Goal: Browse casually

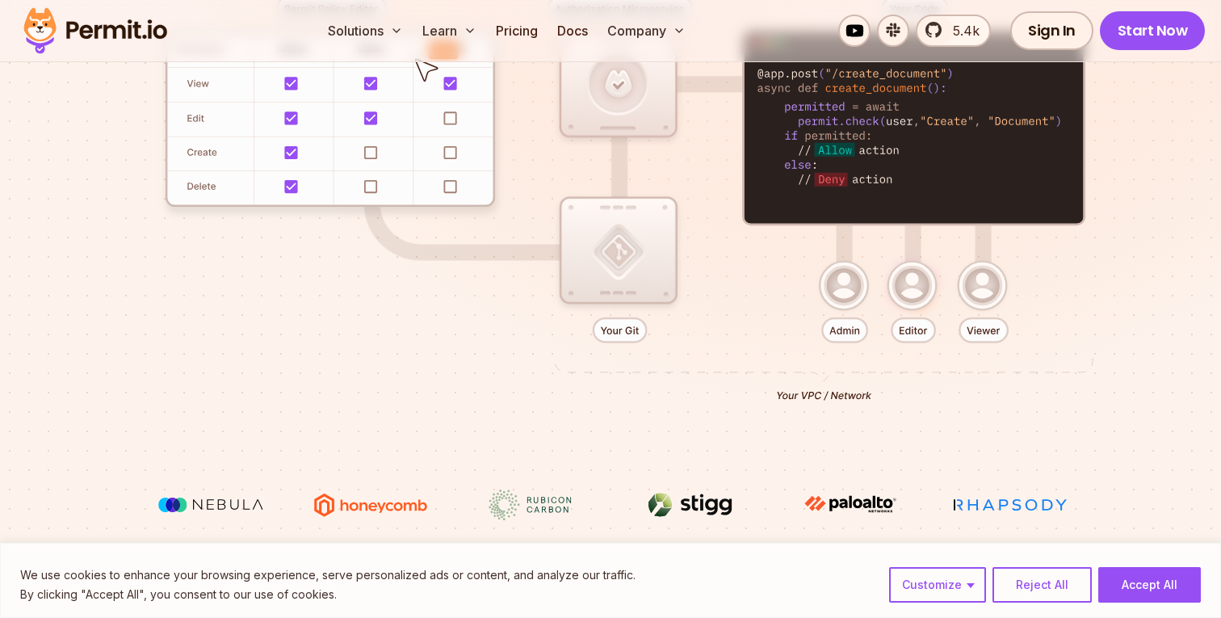
scroll to position [461, 0]
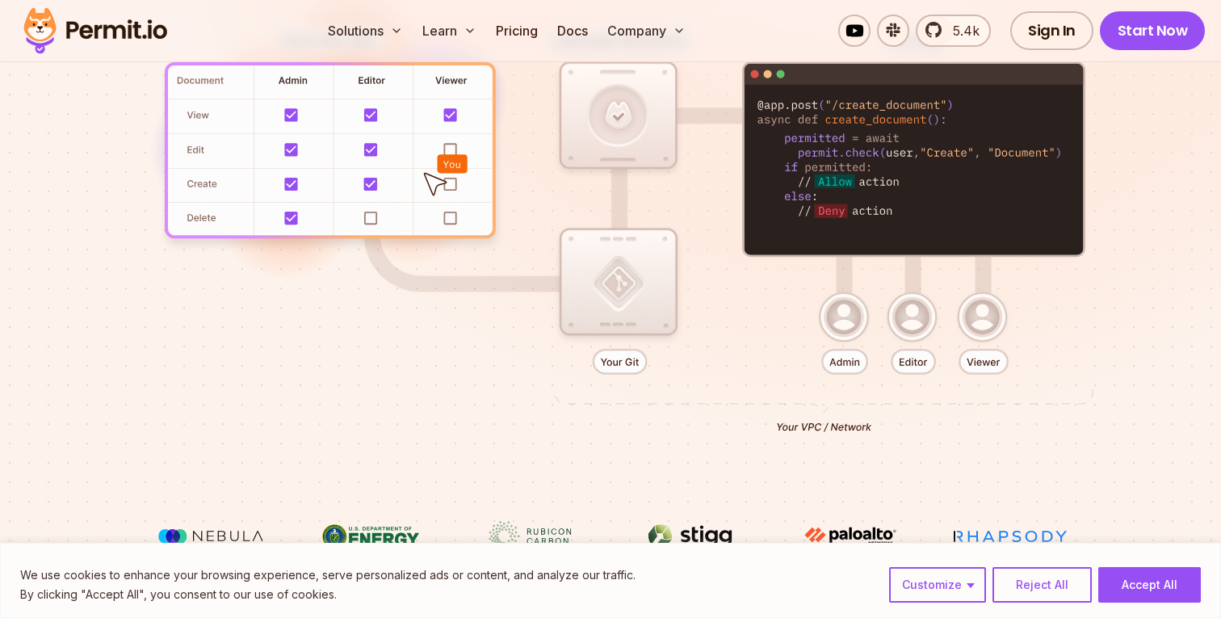
click at [857, 117] on div at bounding box center [610, 224] width 1130 height 594
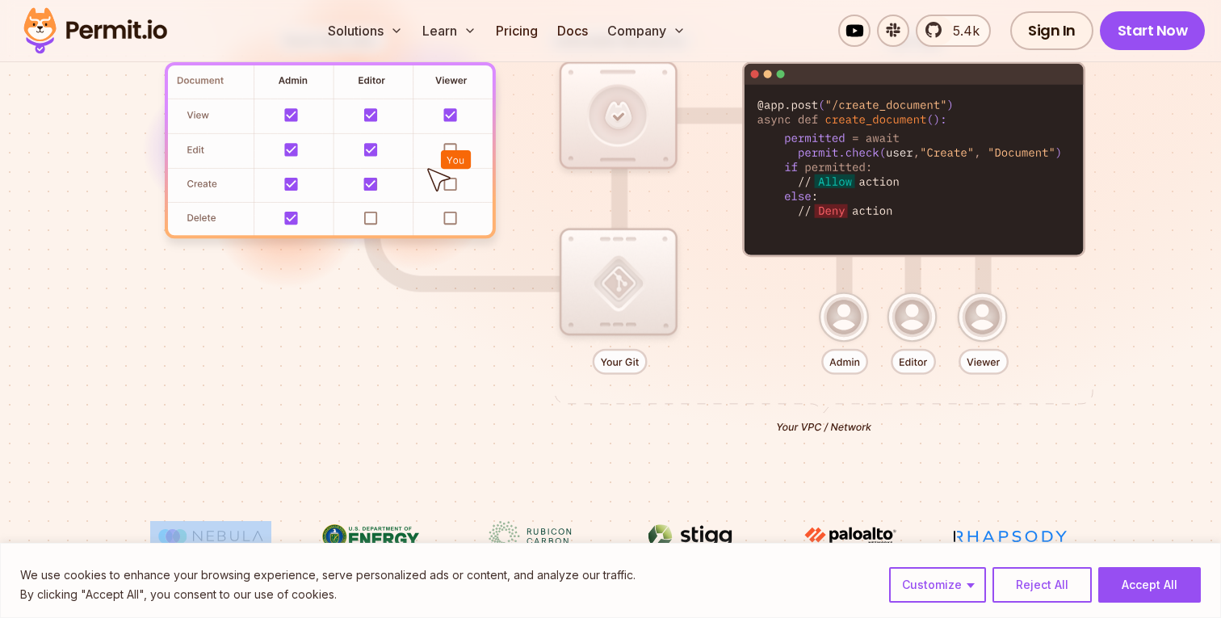
click at [857, 117] on div at bounding box center [610, 224] width 1130 height 594
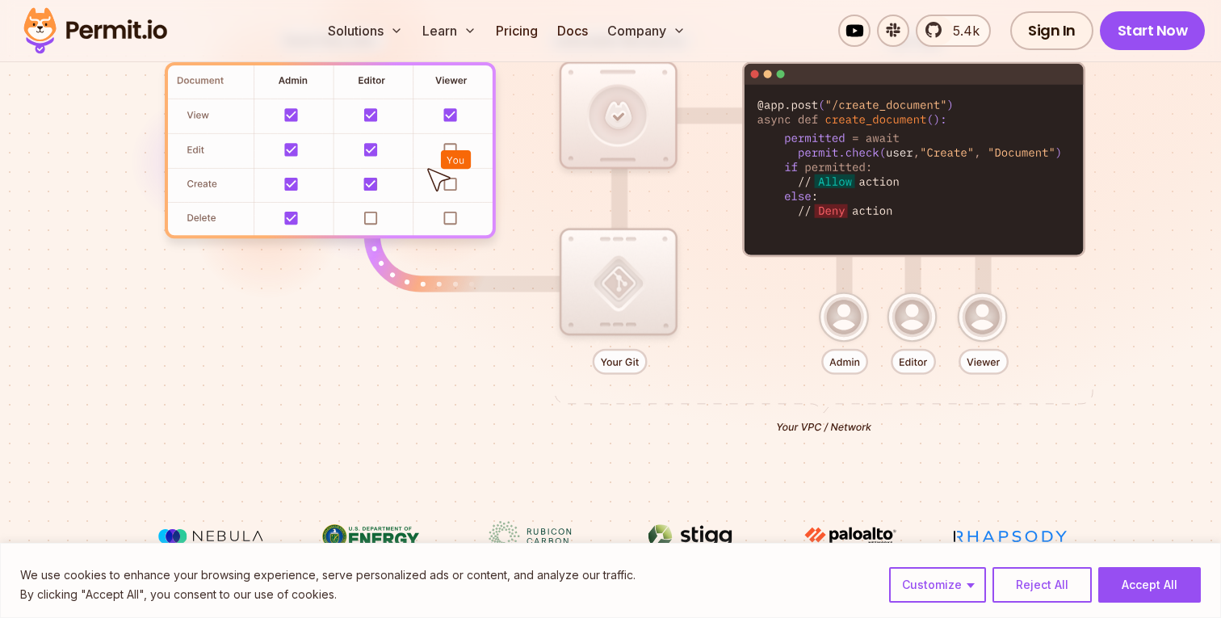
click at [869, 155] on div at bounding box center [610, 224] width 1130 height 594
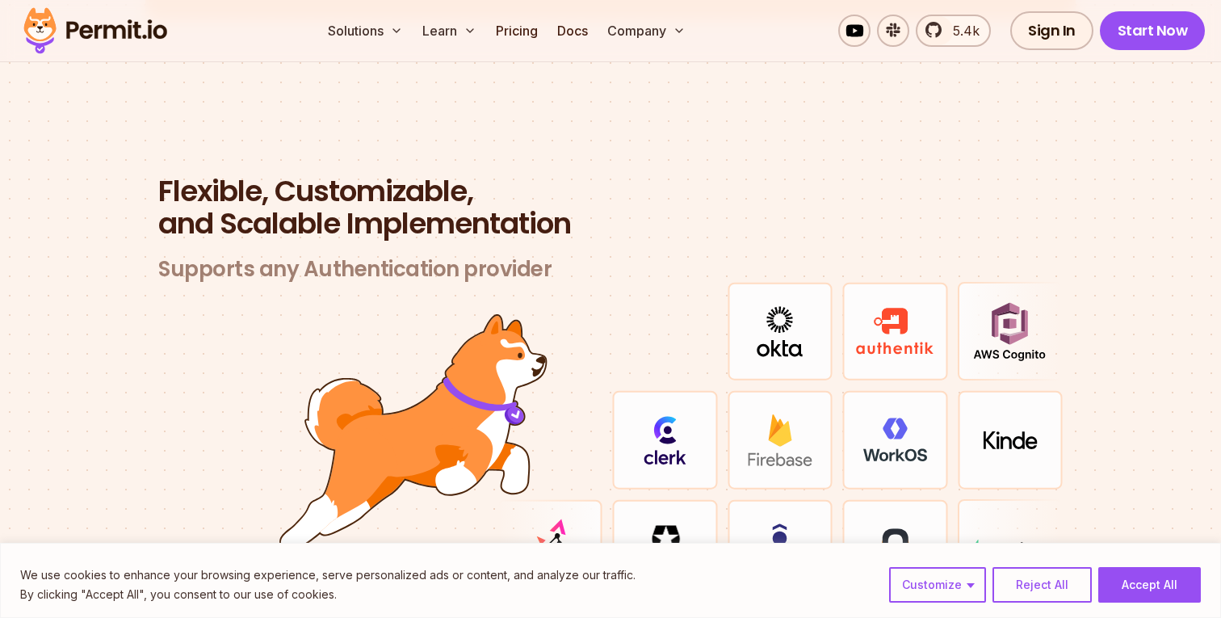
scroll to position [4642, 0]
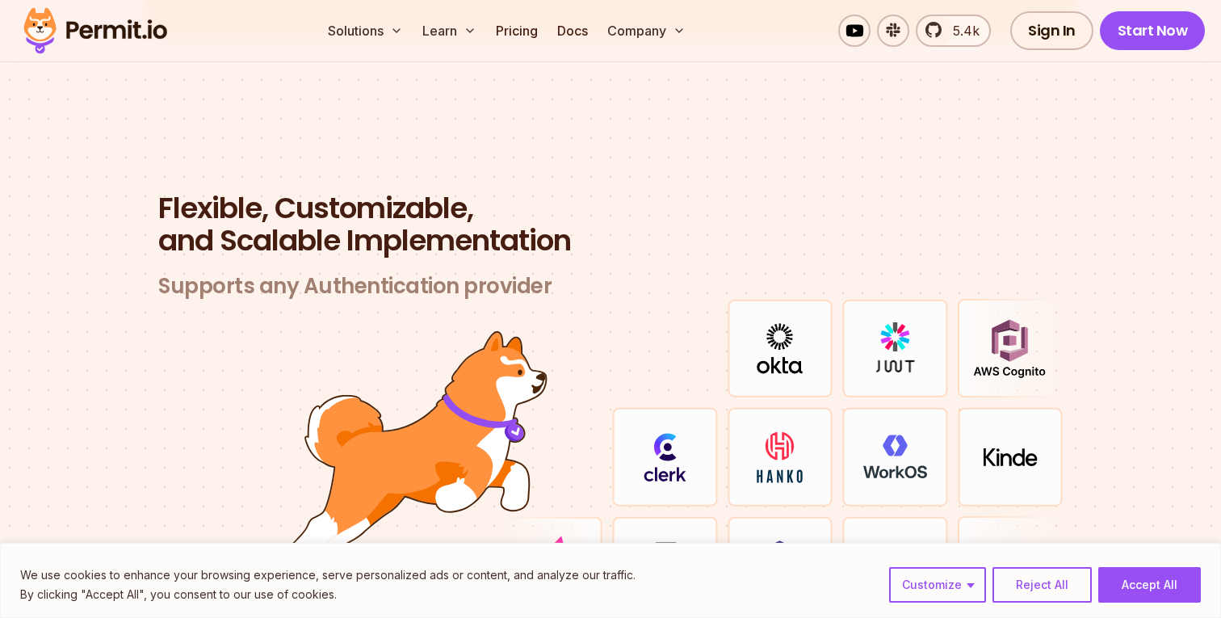
click at [380, 209] on h2 "Flexible, Customizable, and Scalable Implementation" at bounding box center [610, 224] width 904 height 65
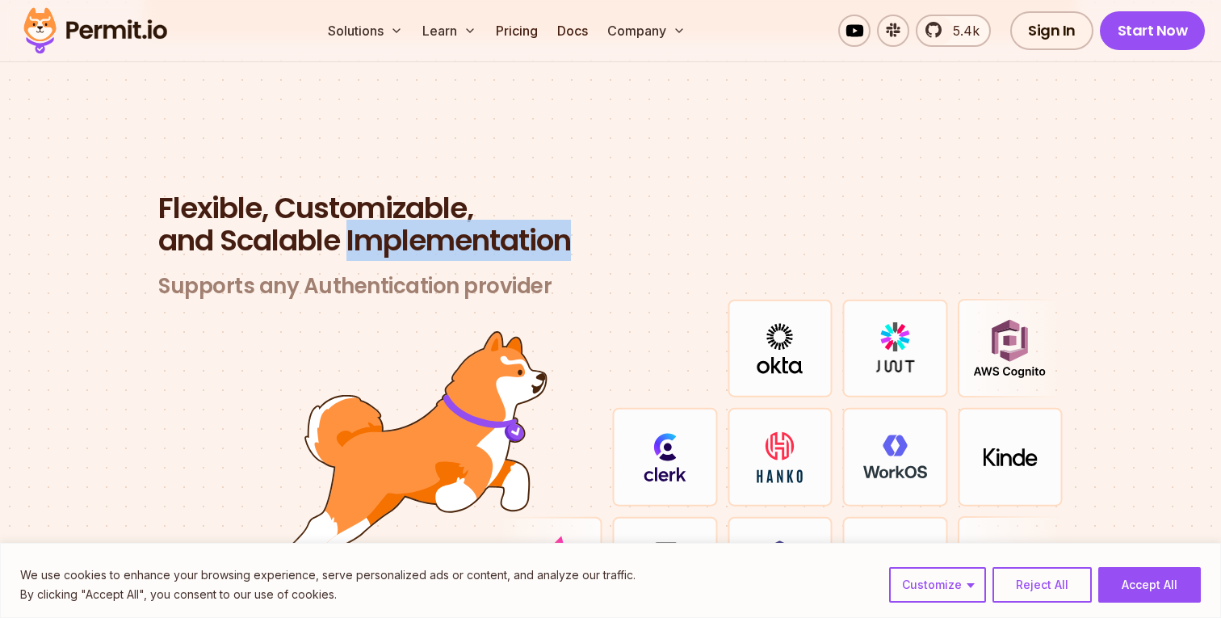
click at [380, 209] on h2 "Flexible, Customizable, and Scalable Implementation" at bounding box center [610, 224] width 904 height 65
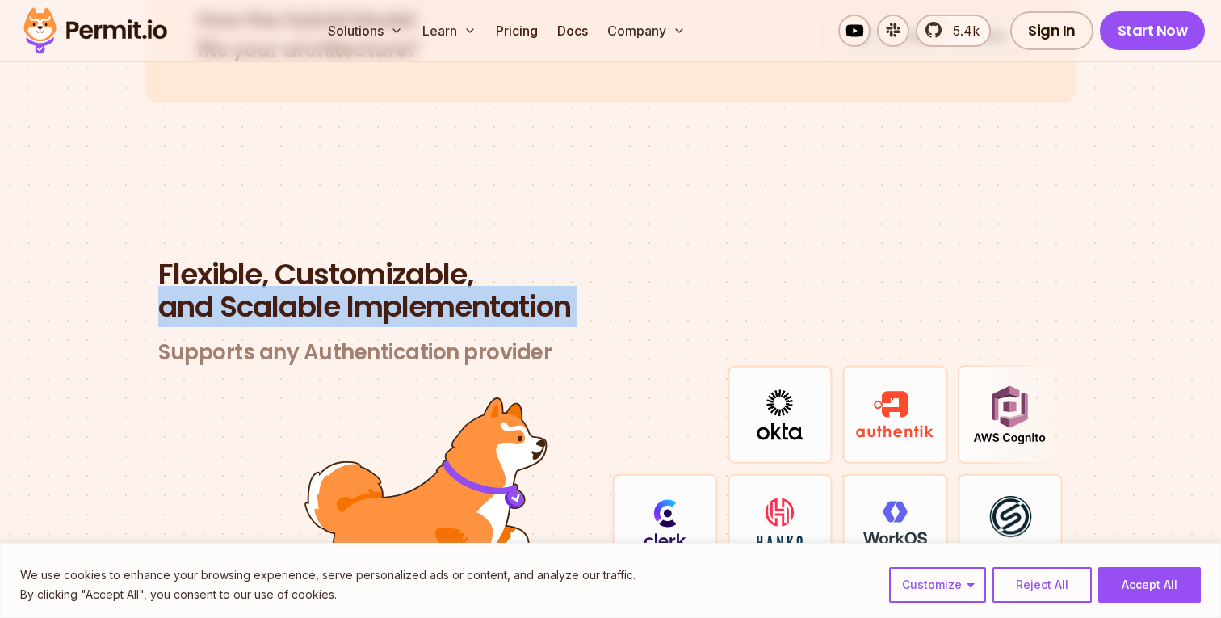
scroll to position [4563, 0]
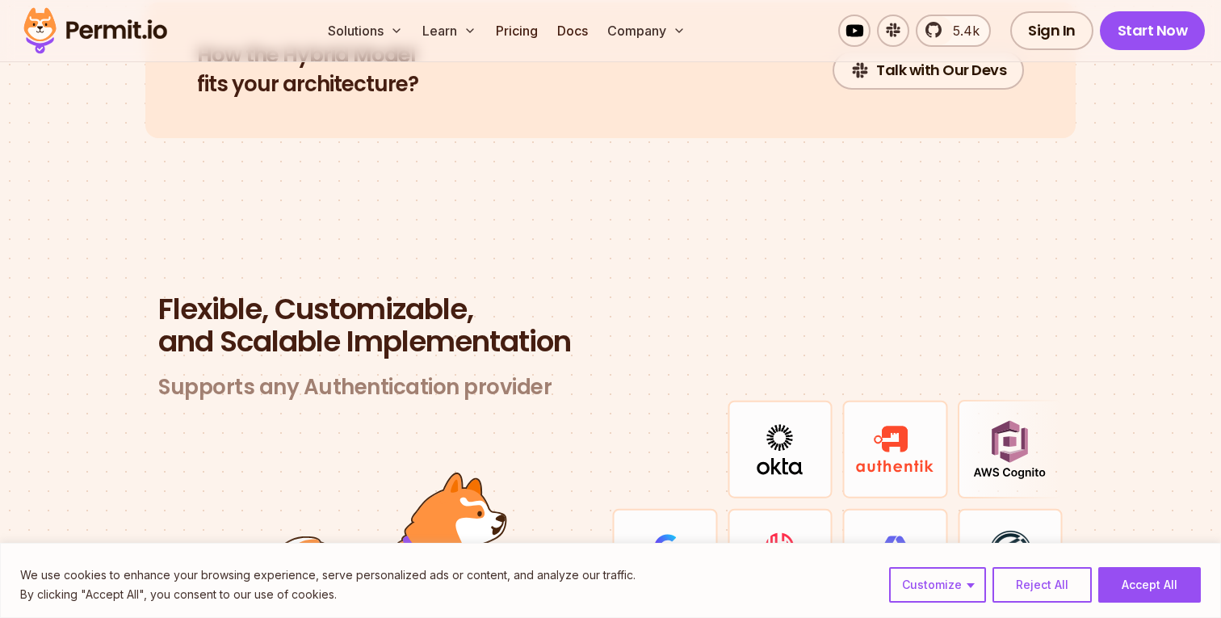
scroll to position [4563, 0]
